Goal: Book appointment/travel/reservation

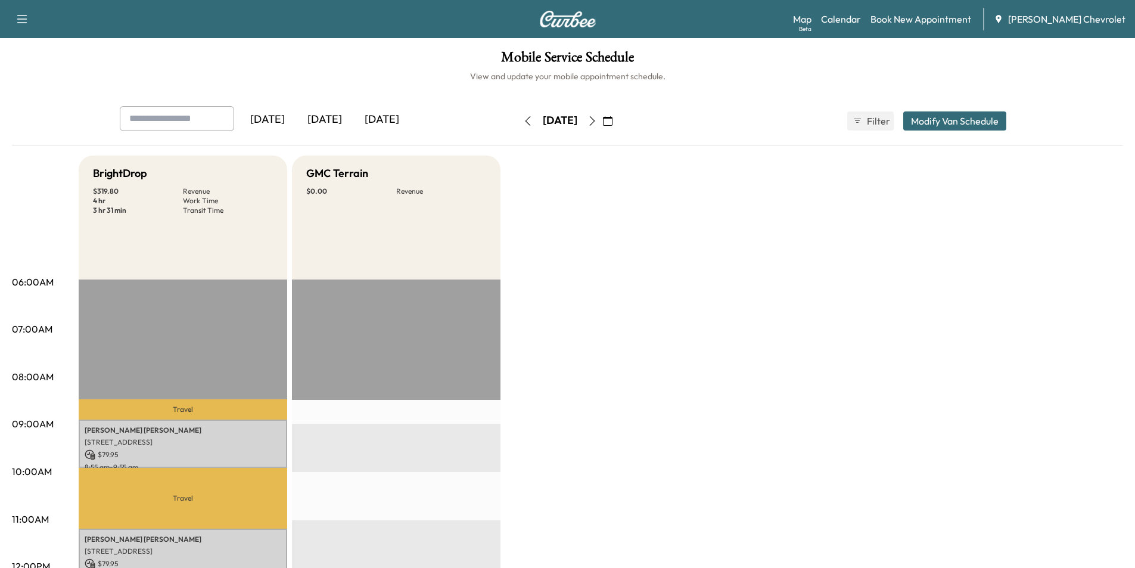
drag, startPoint x: 895, startPoint y: 273, endPoint x: 912, endPoint y: 279, distance: 17.9
click at [597, 120] on icon "button" at bounding box center [592, 121] width 10 height 10
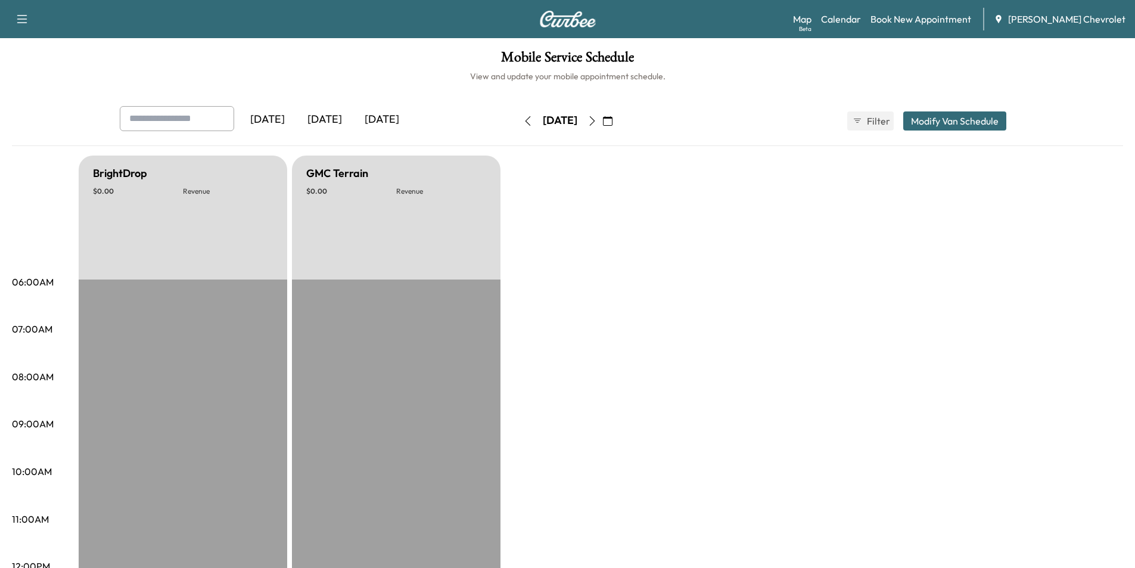
click at [597, 117] on icon "button" at bounding box center [592, 121] width 10 height 10
click at [618, 117] on button "button" at bounding box center [608, 120] width 20 height 19
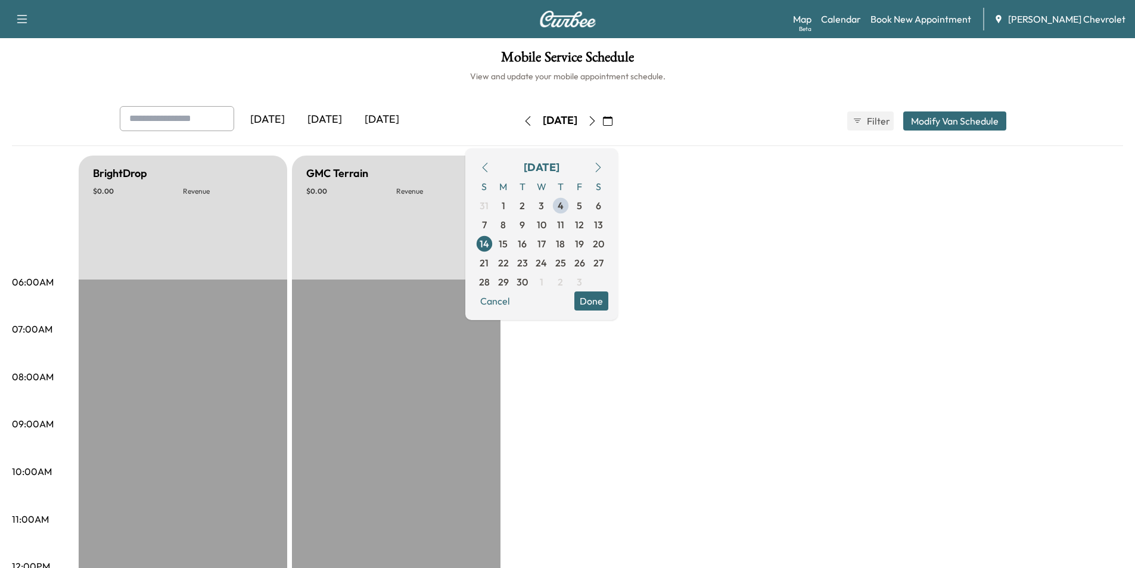
click at [597, 119] on icon "button" at bounding box center [592, 121] width 10 height 10
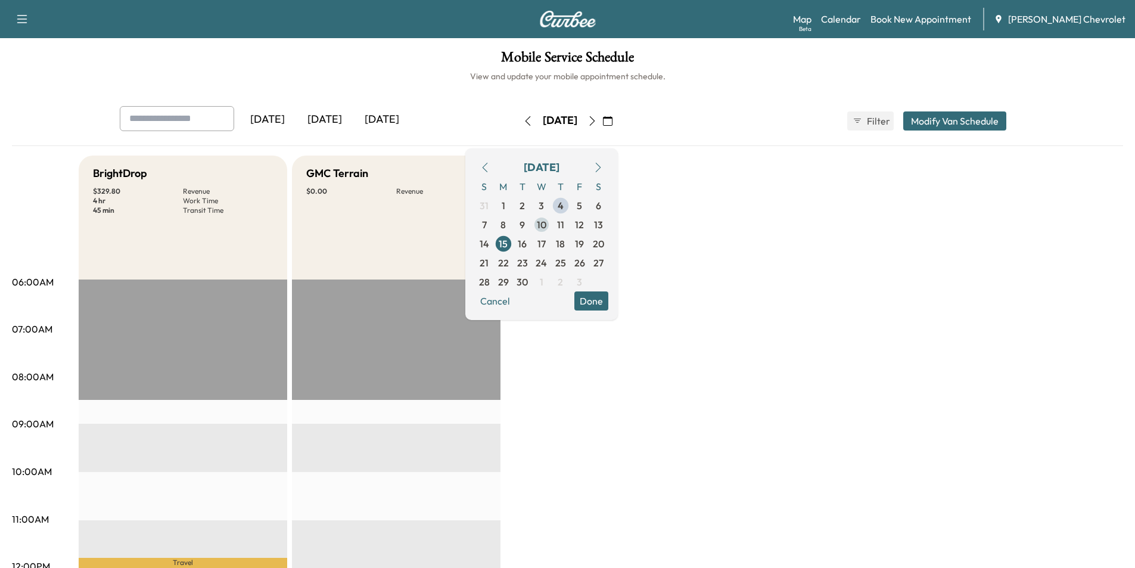
click at [546, 225] on span "10" at bounding box center [542, 224] width 10 height 14
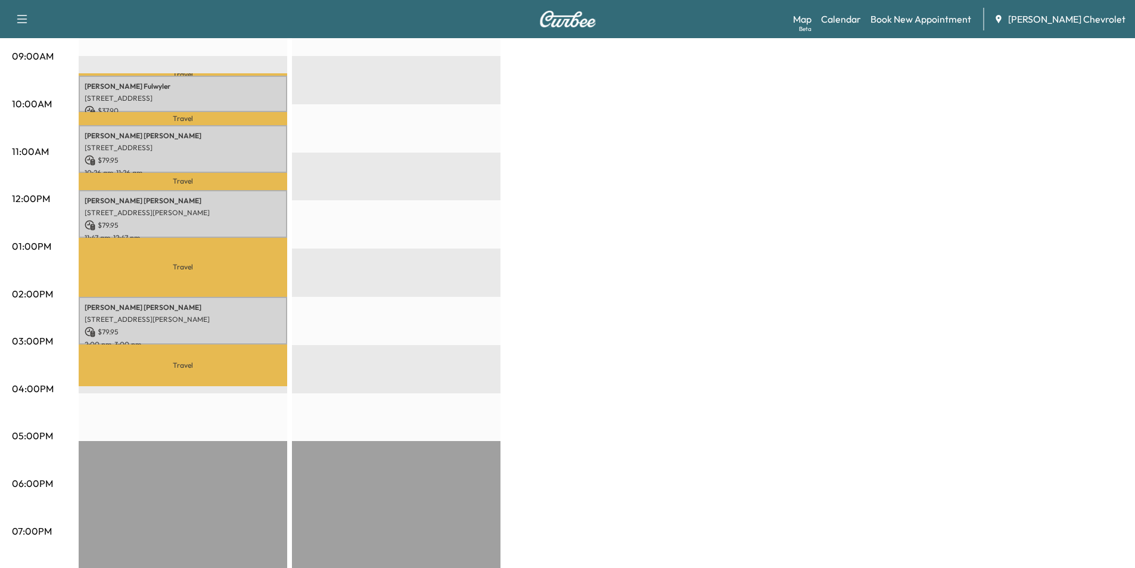
scroll to position [357, 0]
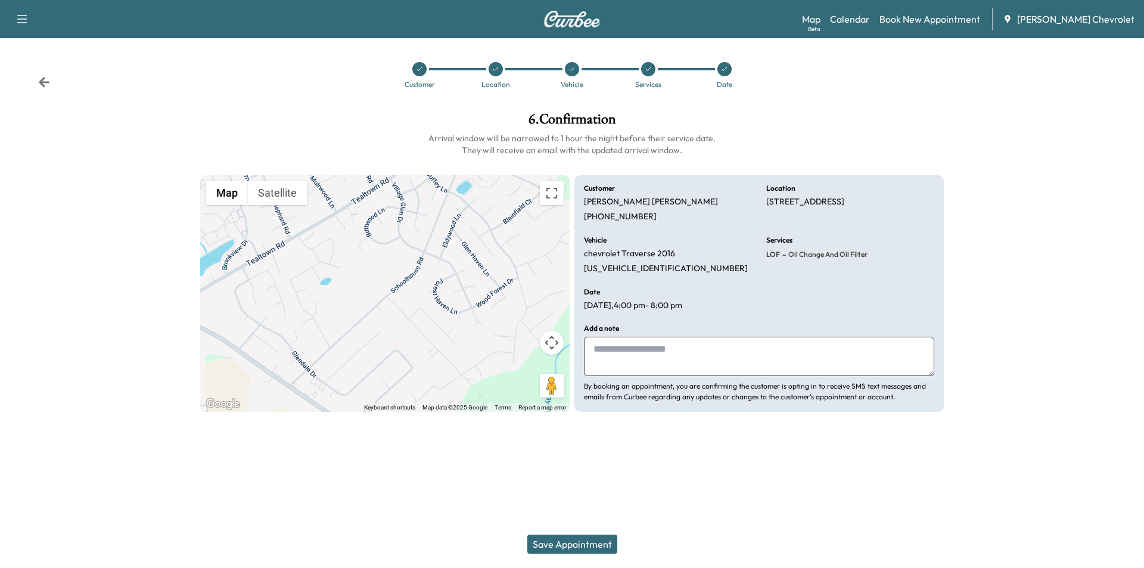
click at [43, 85] on icon at bounding box center [44, 82] width 11 height 10
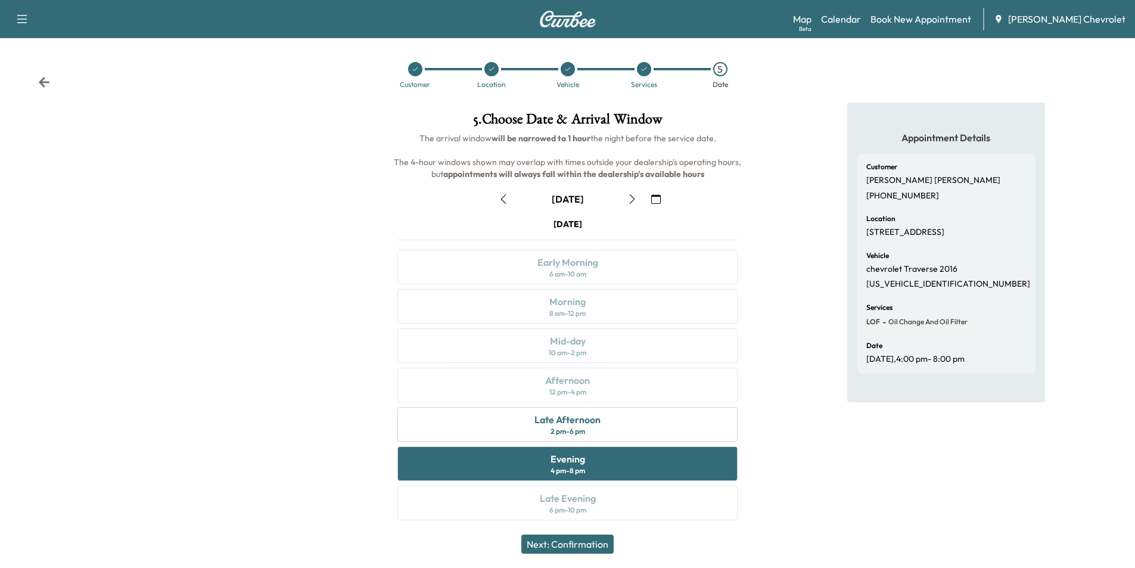
click at [629, 203] on icon "button" at bounding box center [632, 199] width 10 height 10
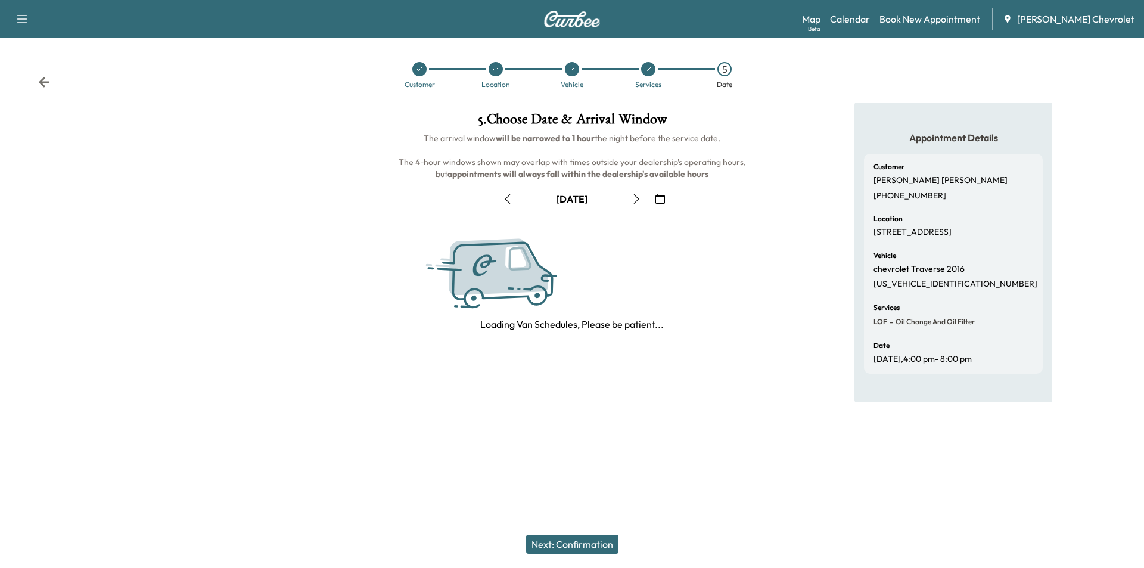
click at [630, 200] on button "button" at bounding box center [636, 198] width 20 height 19
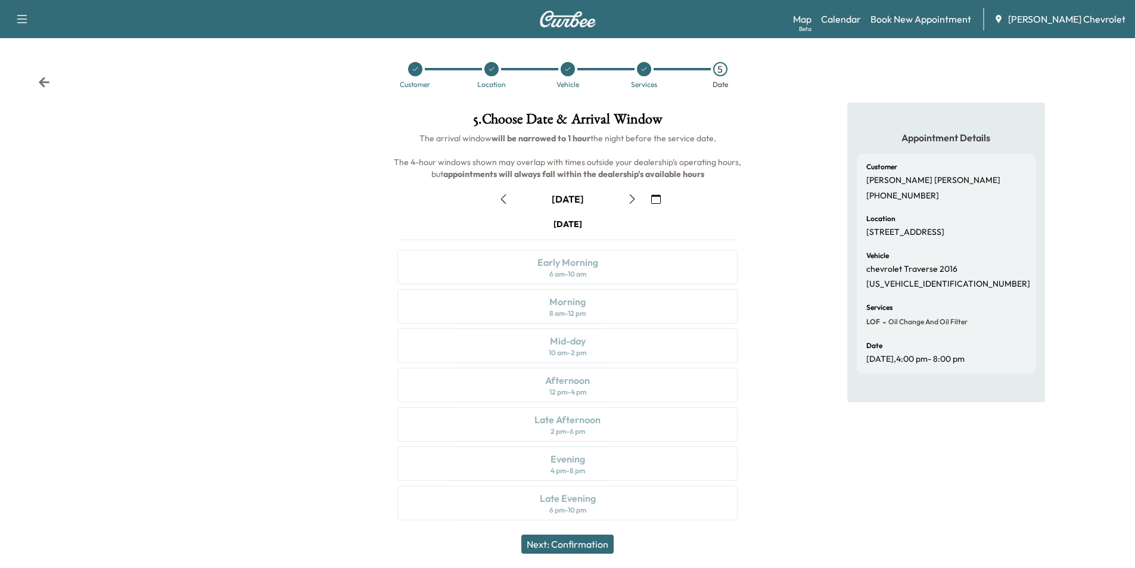
click at [630, 200] on icon "button" at bounding box center [632, 199] width 10 height 10
click at [632, 201] on icon "button" at bounding box center [631, 199] width 5 height 10
